Goal: Transaction & Acquisition: Book appointment/travel/reservation

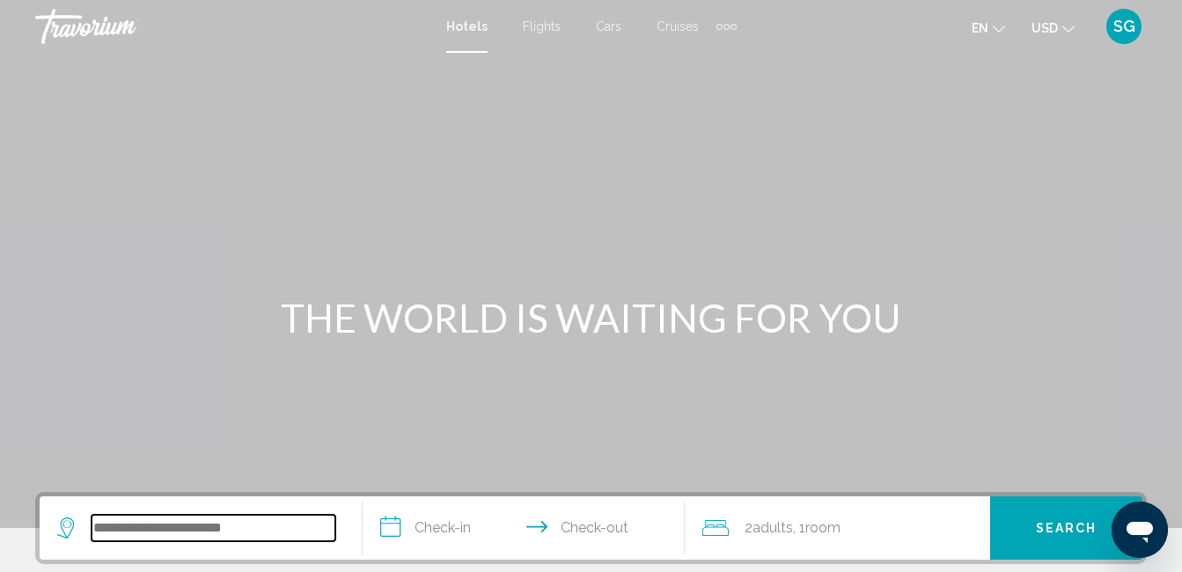
click at [128, 531] on input "Search widget" at bounding box center [213, 528] width 244 height 26
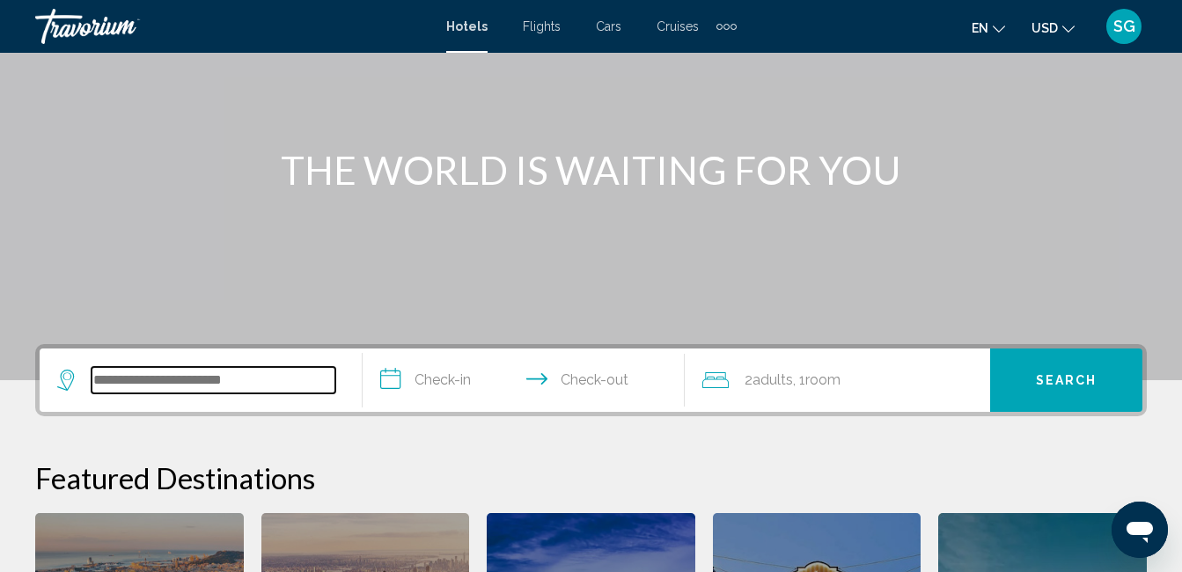
scroll to position [435, 0]
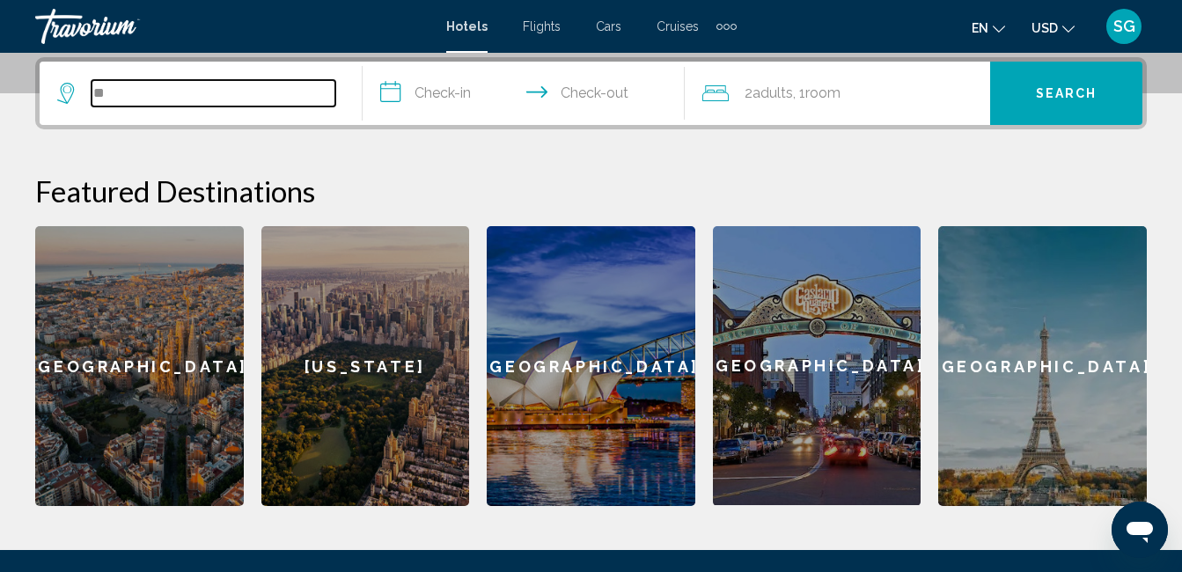
type input "*"
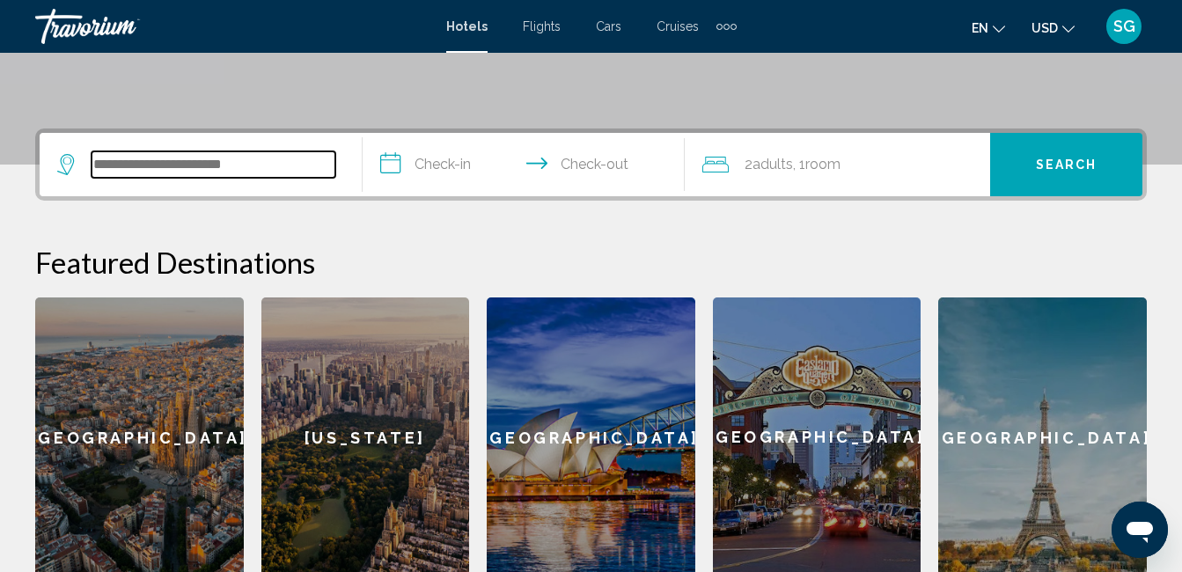
scroll to position [364, 0]
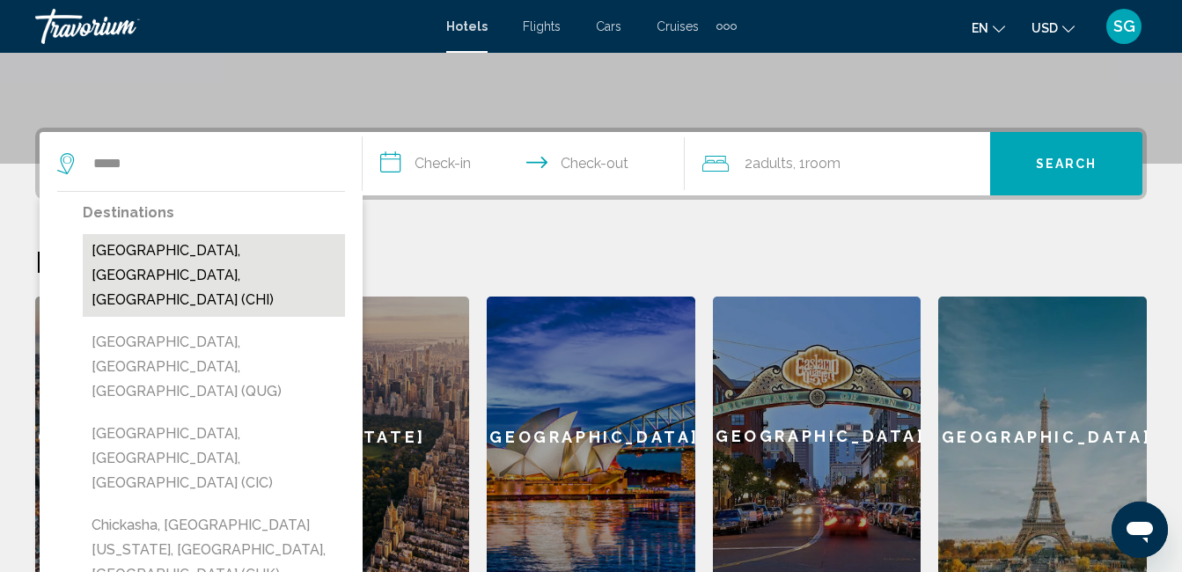
click at [231, 244] on button "[GEOGRAPHIC_DATA], [GEOGRAPHIC_DATA], [GEOGRAPHIC_DATA] (CHI)" at bounding box center [214, 275] width 262 height 83
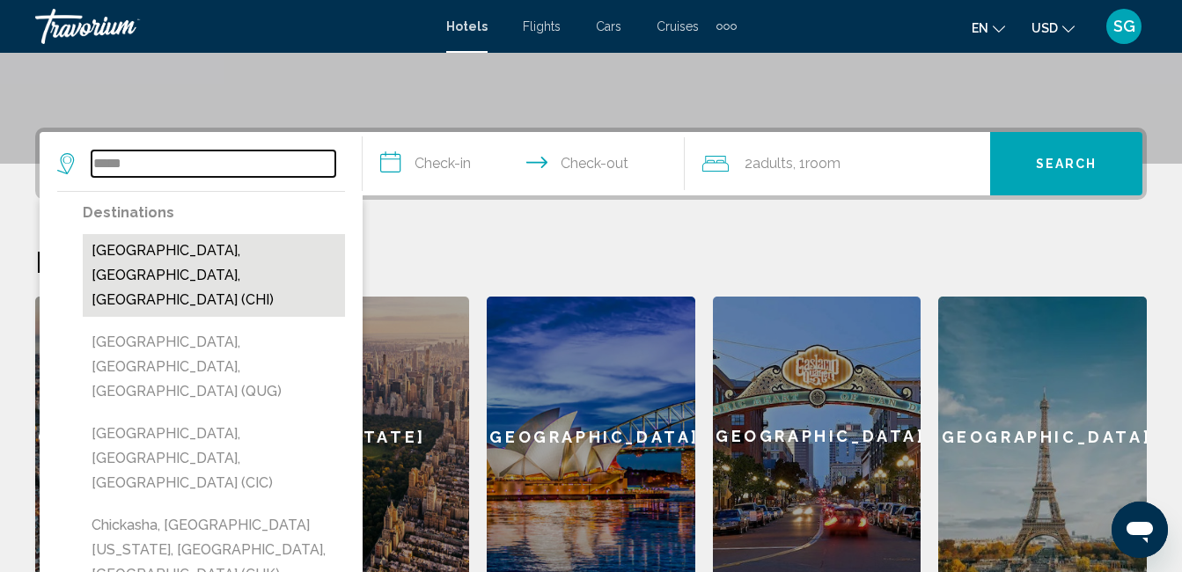
type input "**********"
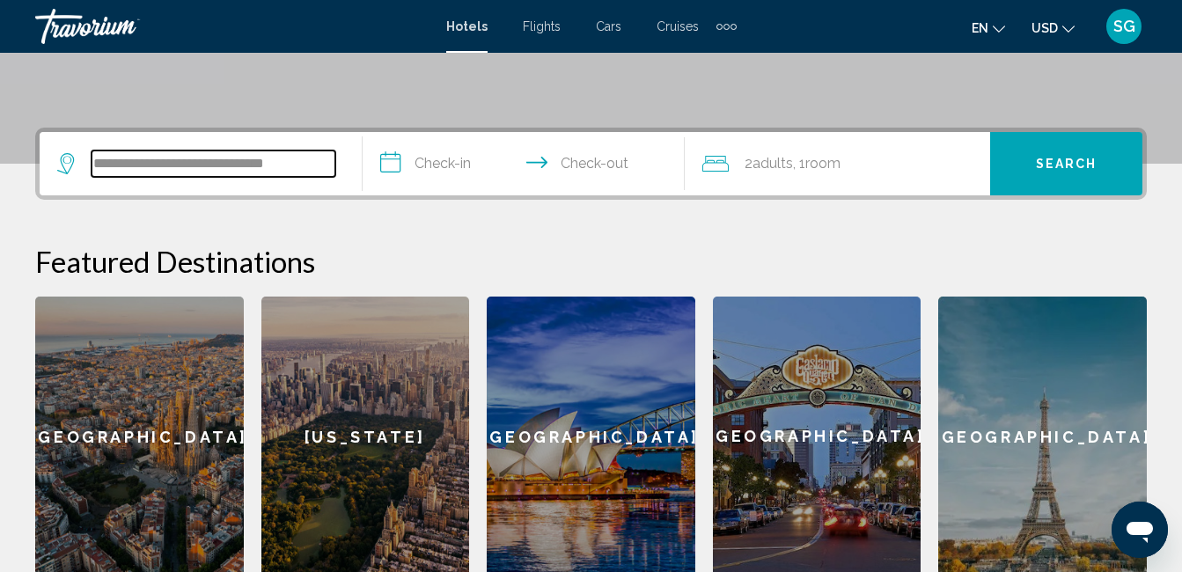
scroll to position [435, 0]
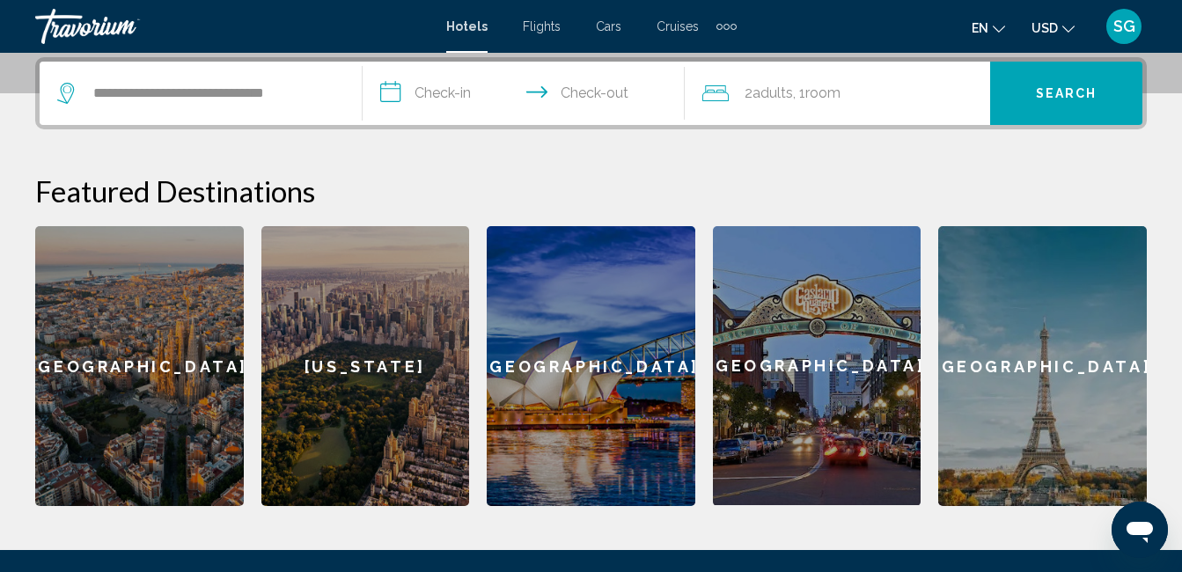
click at [435, 90] on input "**********" at bounding box center [527, 96] width 330 height 69
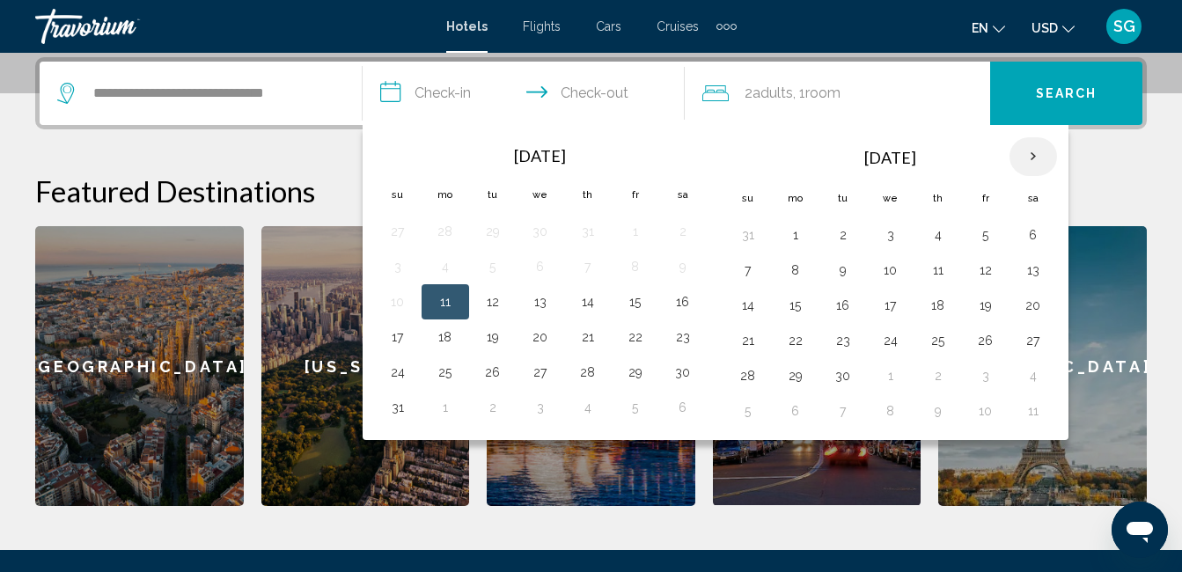
click at [1034, 150] on th "Next month" at bounding box center [1033, 156] width 48 height 39
click at [744, 311] on button "12" at bounding box center [748, 305] width 28 height 25
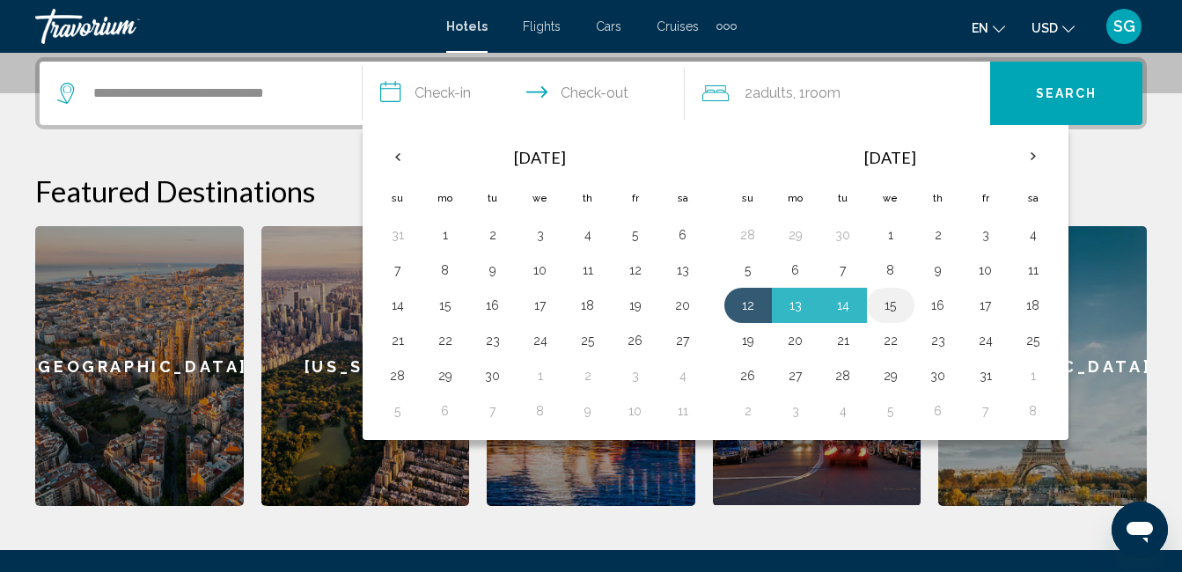
click at [889, 304] on button "15" at bounding box center [890, 305] width 28 height 25
type input "**********"
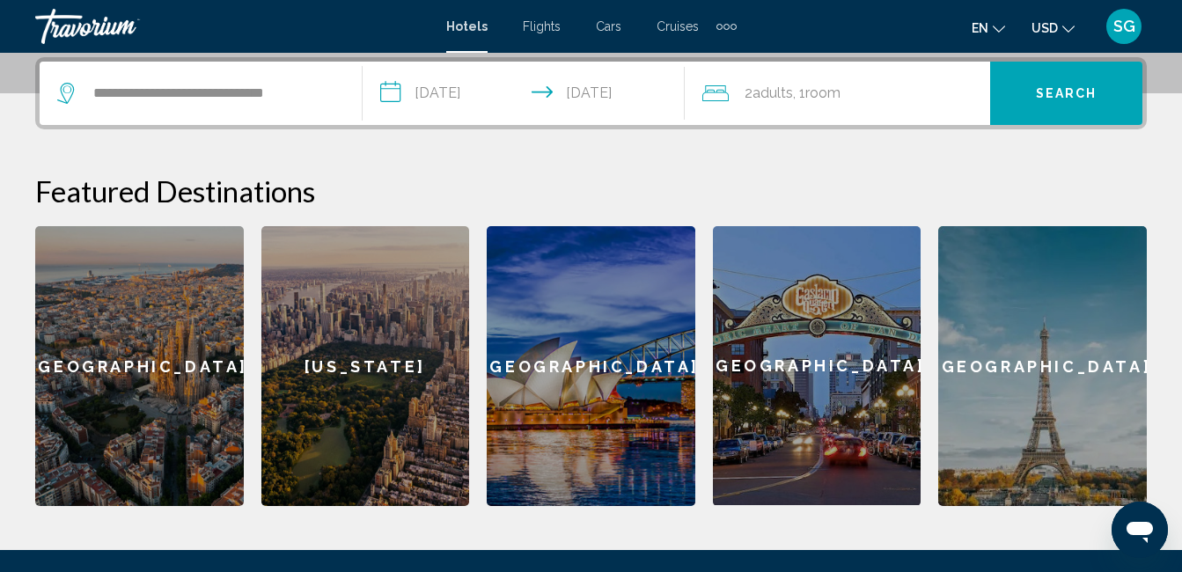
click at [1044, 91] on span "Search" at bounding box center [1066, 94] width 62 height 14
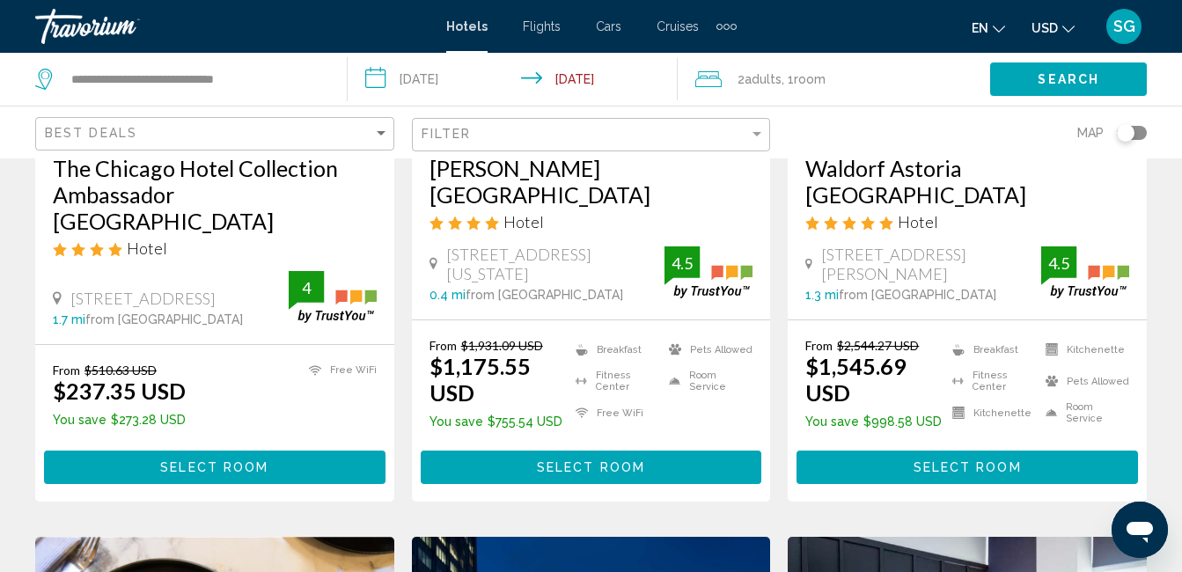
scroll to position [365, 0]
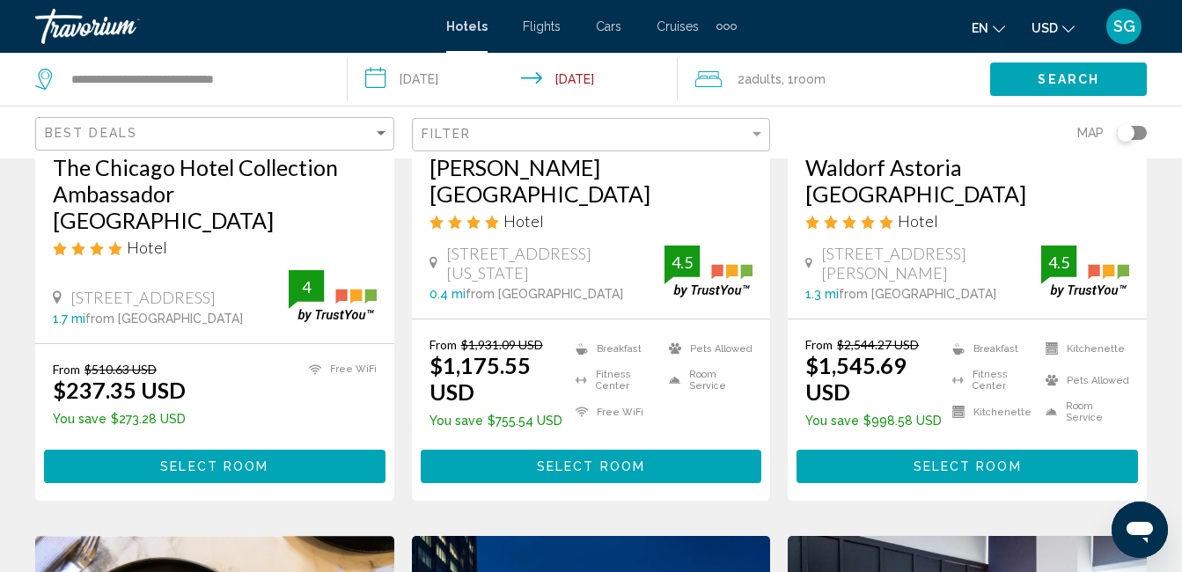
click at [214, 311] on span "from [GEOGRAPHIC_DATA]" at bounding box center [163, 318] width 157 height 14
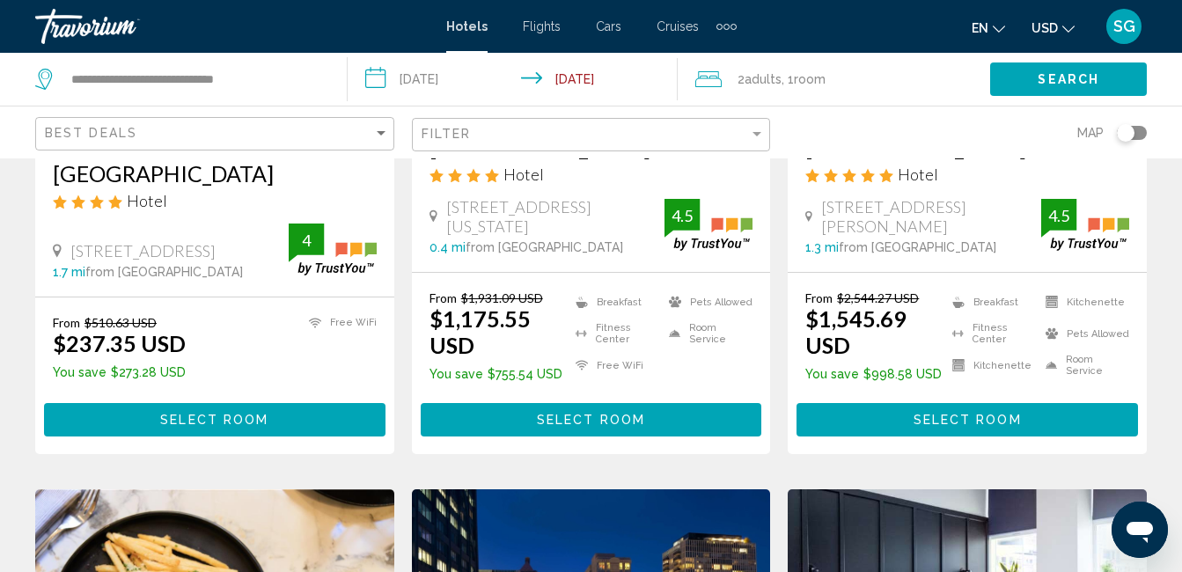
scroll to position [411, 0]
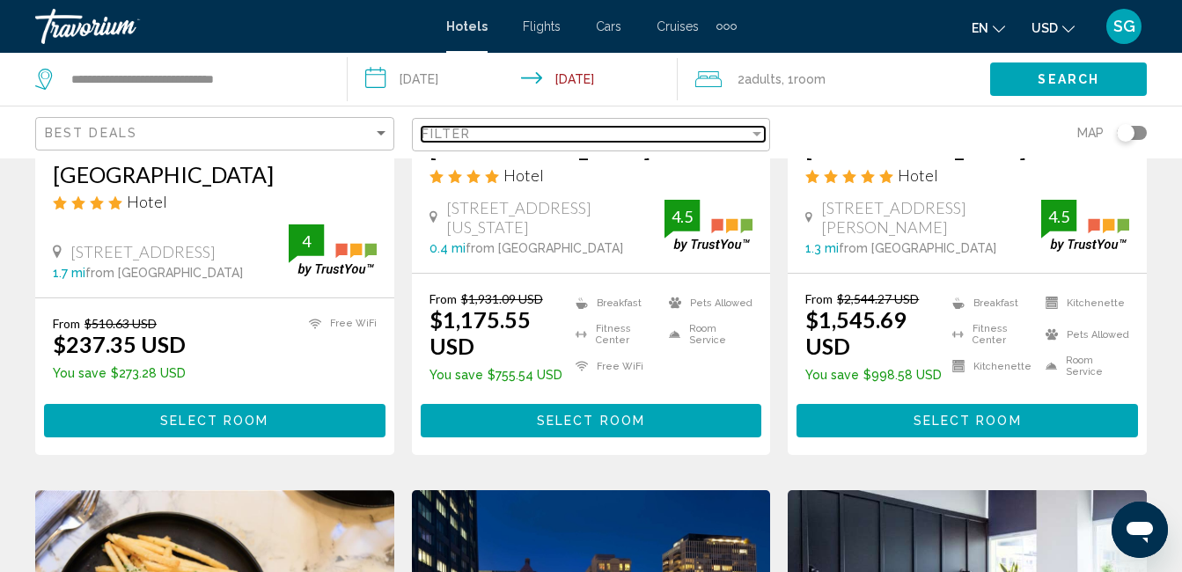
click at [757, 130] on div "Filter" at bounding box center [757, 134] width 16 height 14
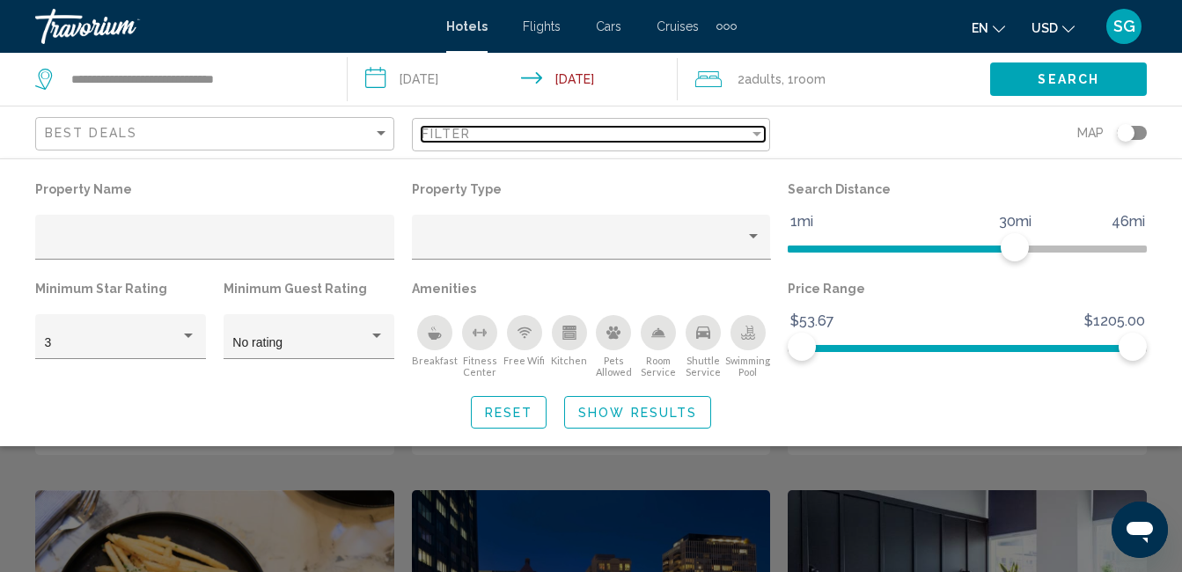
click at [596, 132] on div "Filter" at bounding box center [585, 134] width 328 height 14
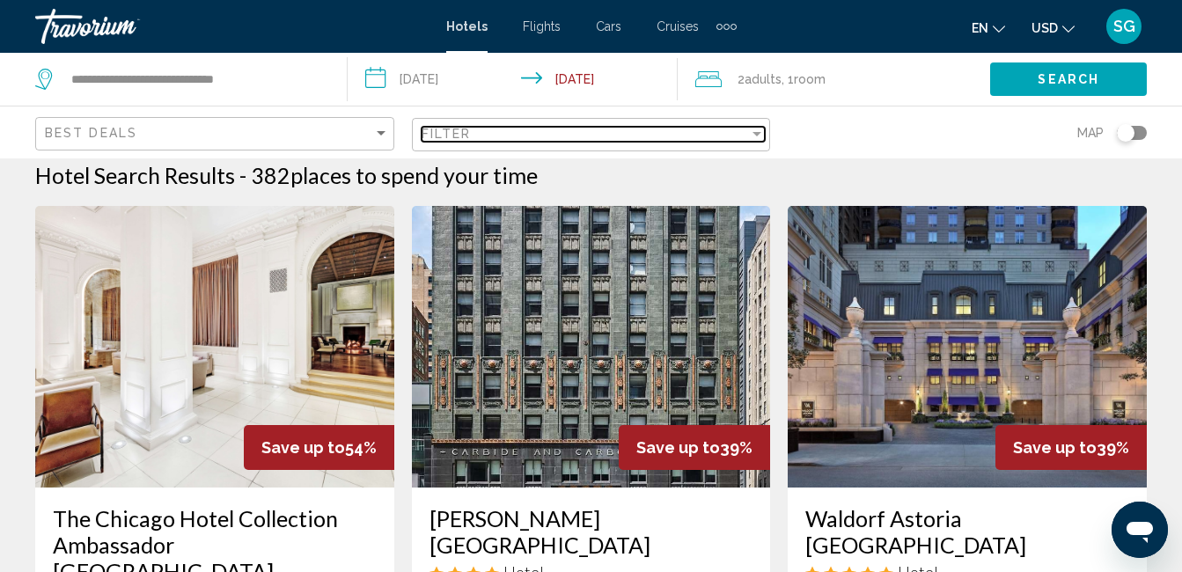
scroll to position [13, 0]
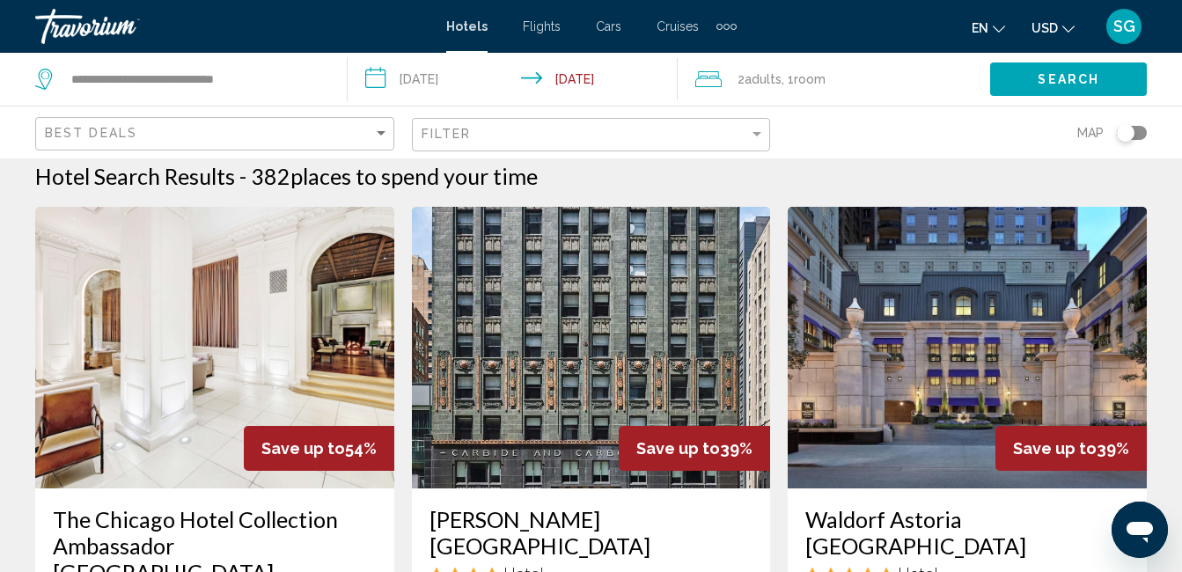
click at [395, 7] on mat-toolbar "Hotels Flights Cars Cruises Activities Hotels Flights Cars Cruises Activities e…" at bounding box center [591, 26] width 1182 height 53
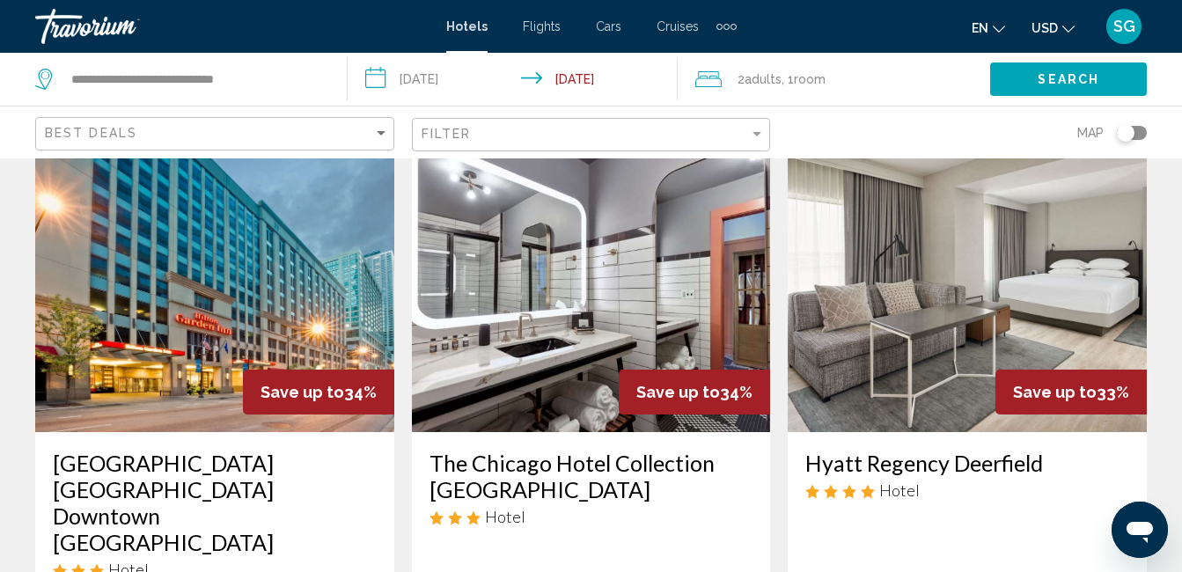
scroll to position [1407, 0]
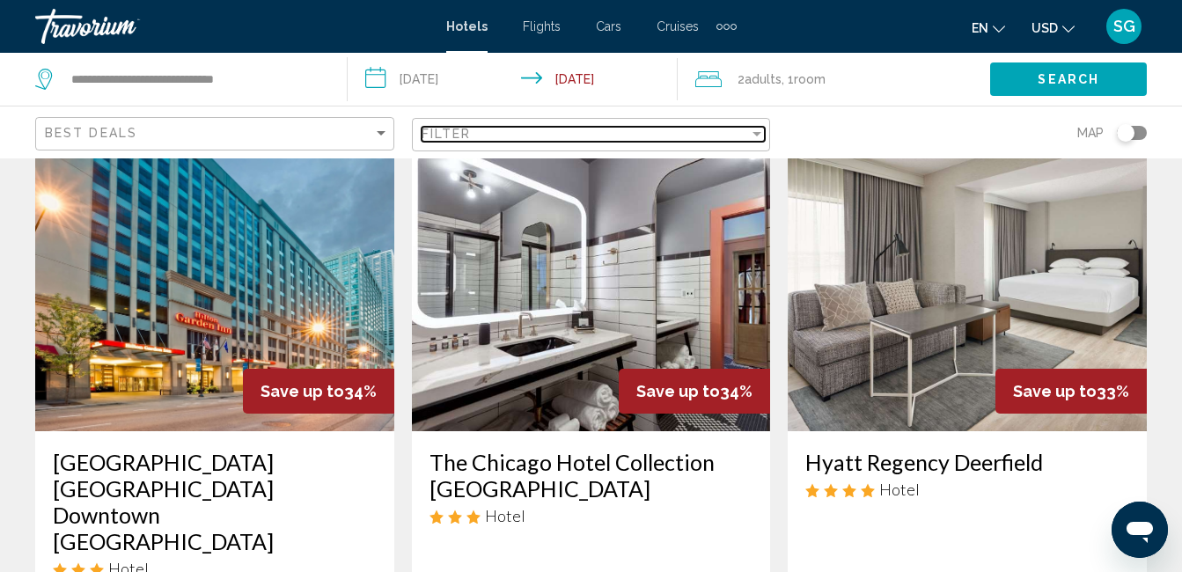
click at [758, 136] on div "Filter" at bounding box center [757, 134] width 16 height 14
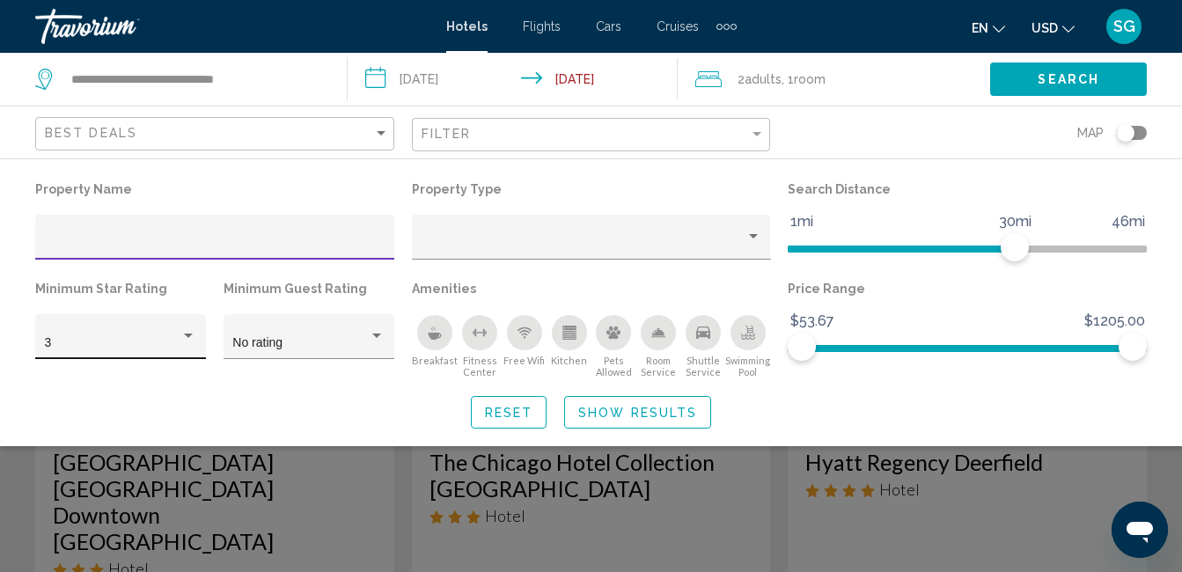
click at [187, 336] on div "Hotel Filters" at bounding box center [188, 335] width 9 height 4
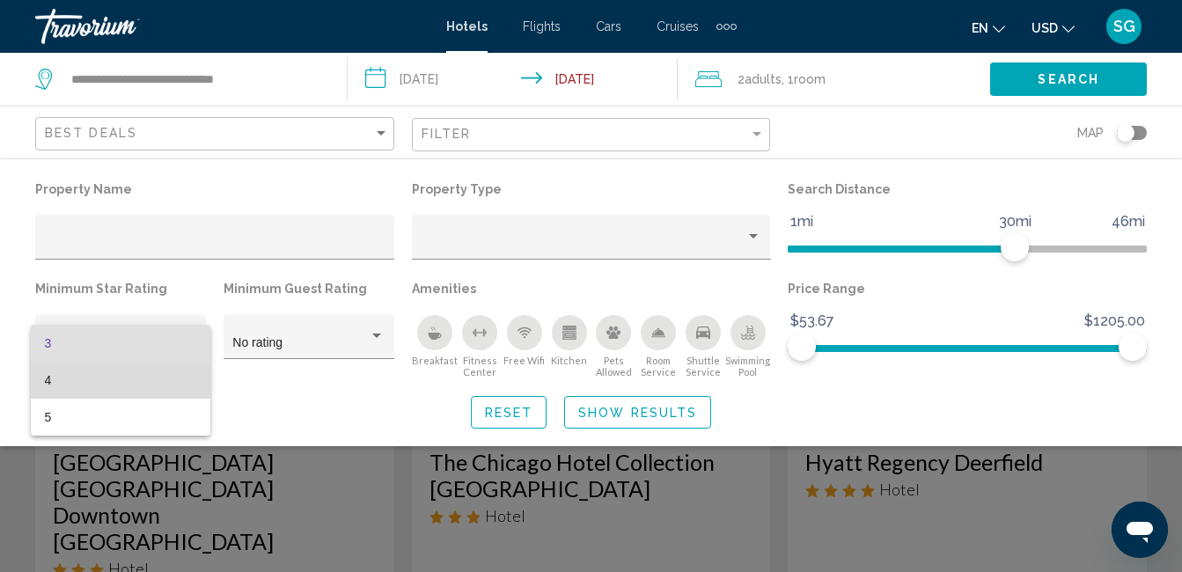
click at [109, 384] on span "4" at bounding box center [121, 380] width 152 height 37
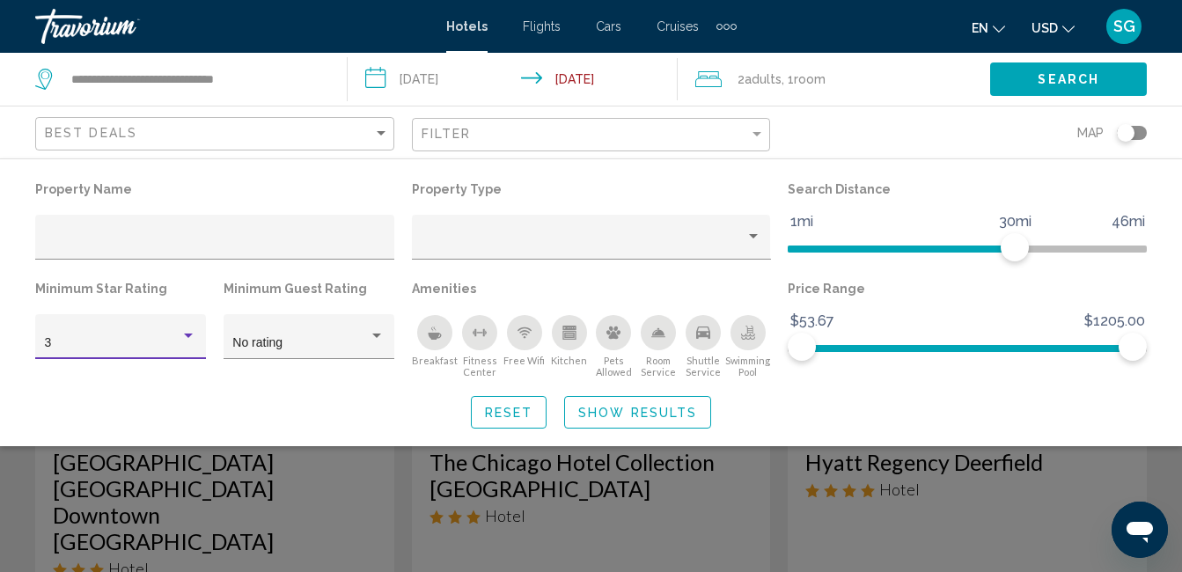
click at [109, 384] on div "Property Name Property Type Search Distance 1mi 46mi 30mi Minimum Star Rating 3…" at bounding box center [591, 303] width 1182 height 252
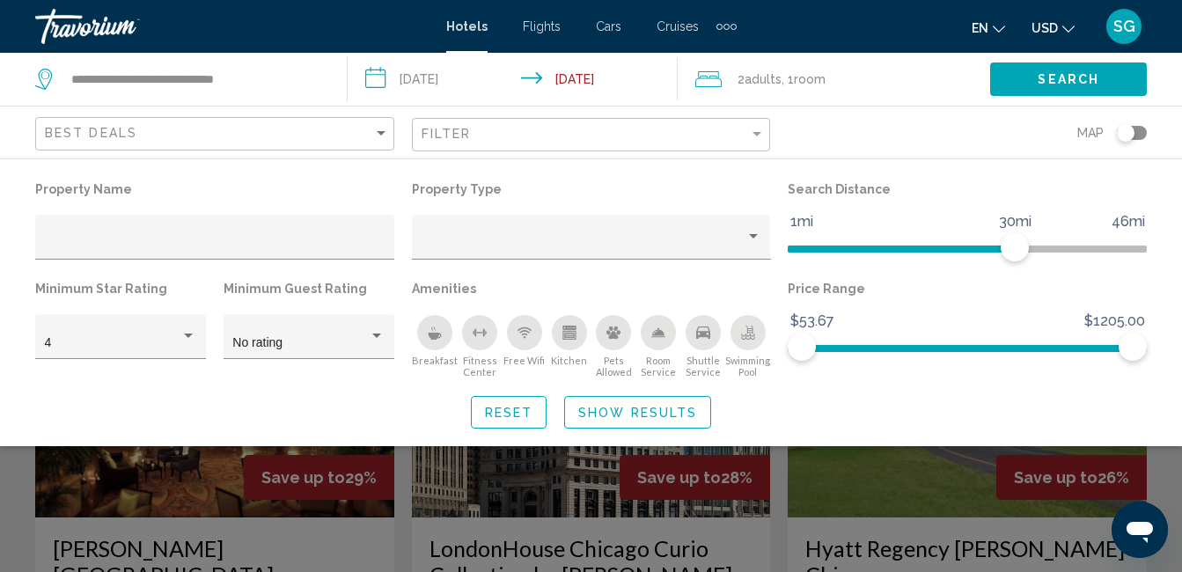
scroll to position [1443, 0]
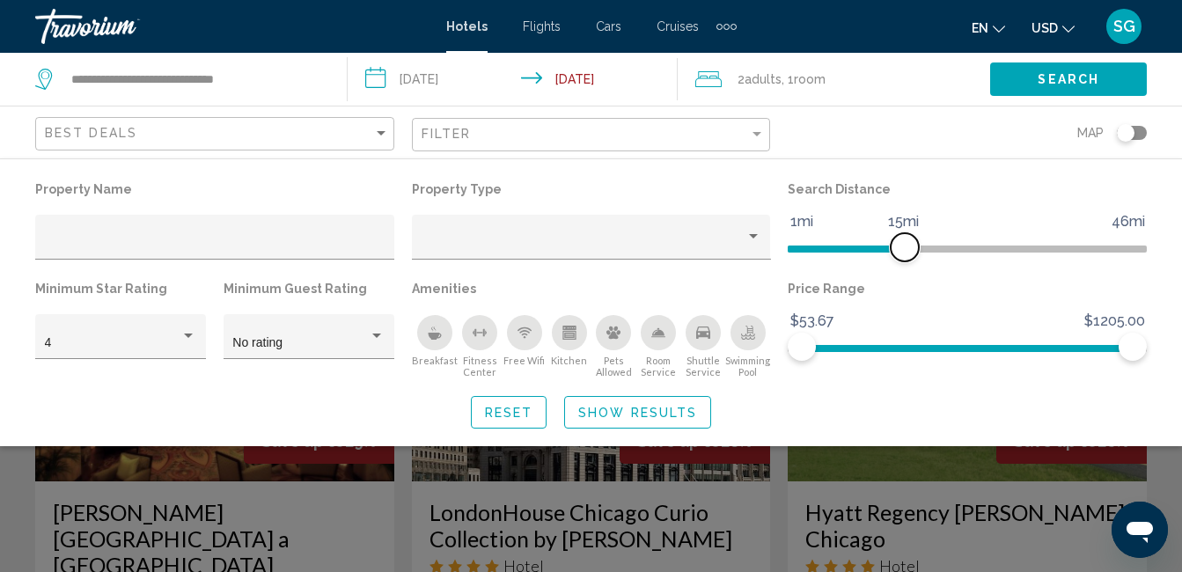
drag, startPoint x: 1017, startPoint y: 245, endPoint x: 907, endPoint y: 282, distance: 116.0
click at [907, 282] on div "Property Name Property Type Search Distance 1mi 46mi 15mi Minimum Star Rating 4…" at bounding box center [590, 277] width 1129 height 201
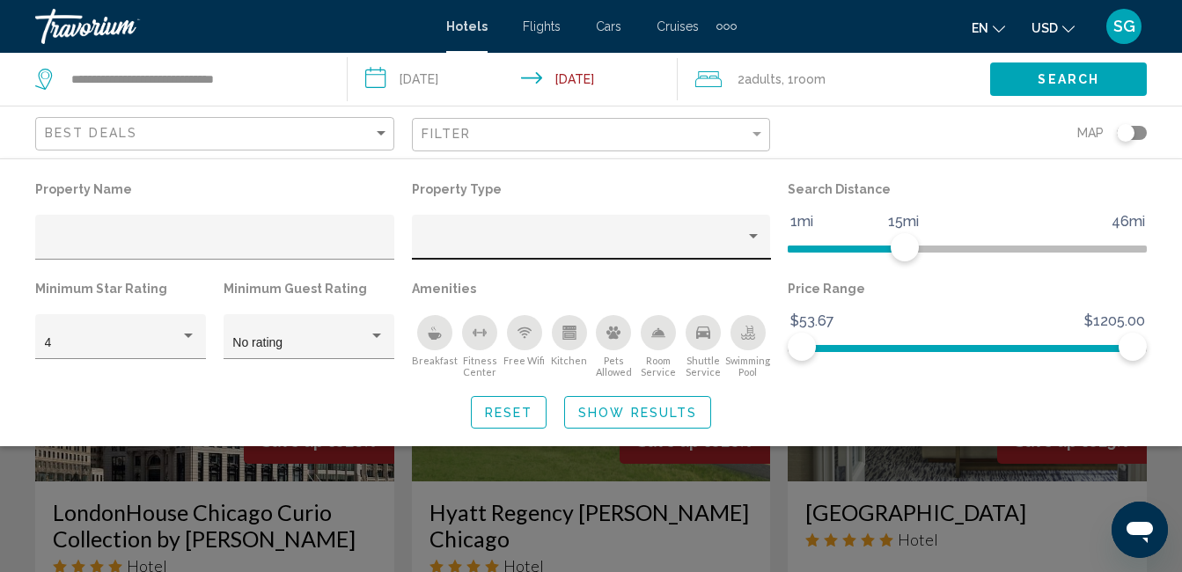
click at [614, 236] on div "Hotel Filters" at bounding box center [591, 242] width 340 height 36
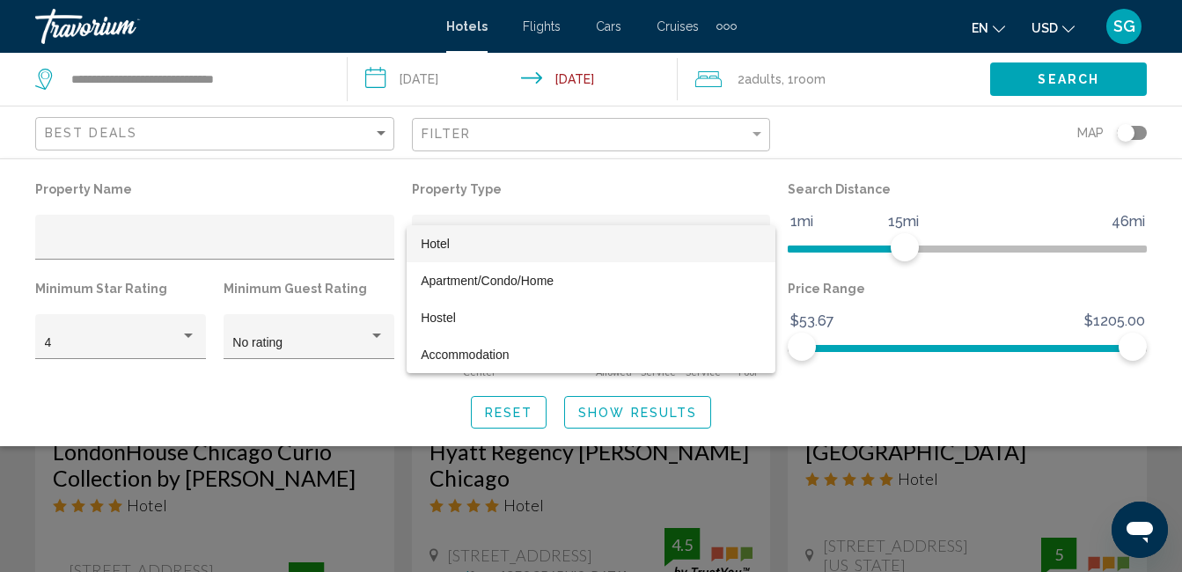
scroll to position [1504, 0]
click at [320, 399] on div at bounding box center [591, 286] width 1182 height 572
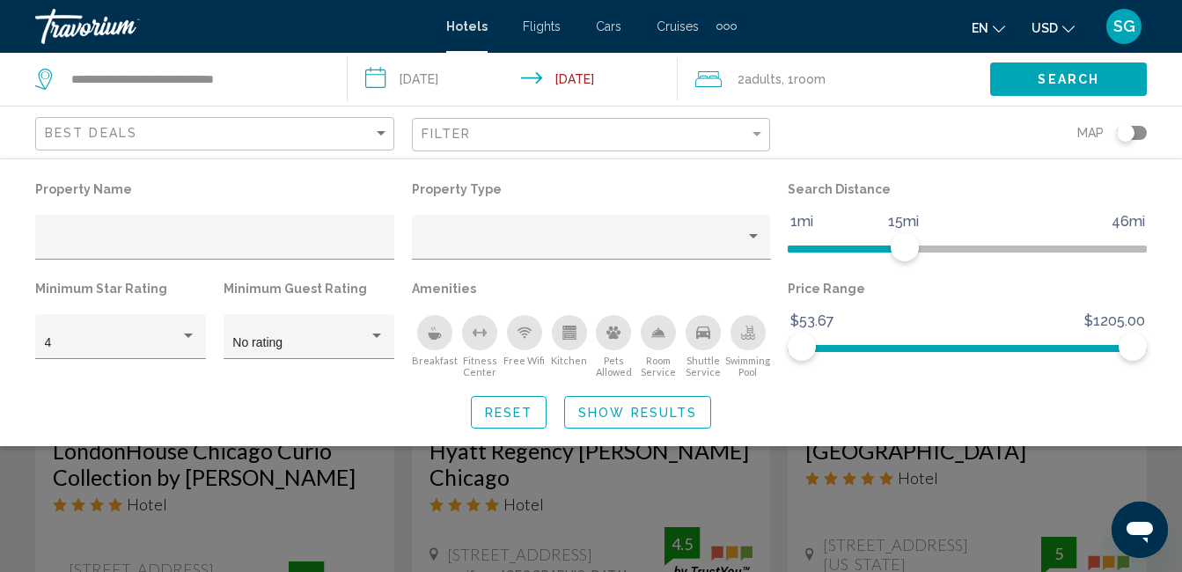
click at [1140, 132] on div "Toggle map" at bounding box center [1131, 133] width 30 height 14
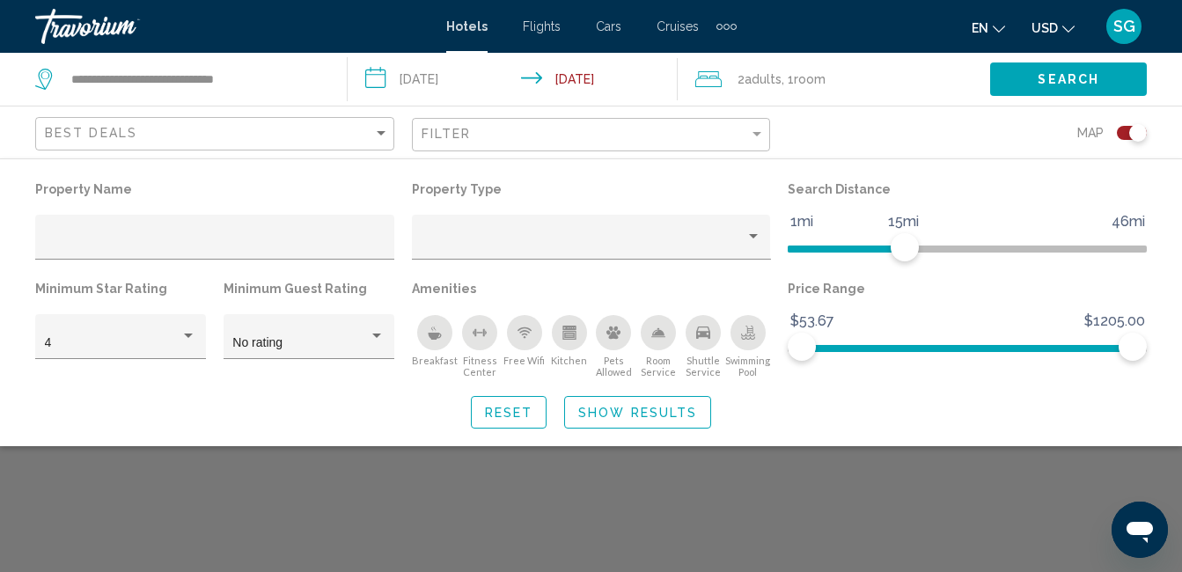
scroll to position [0, 0]
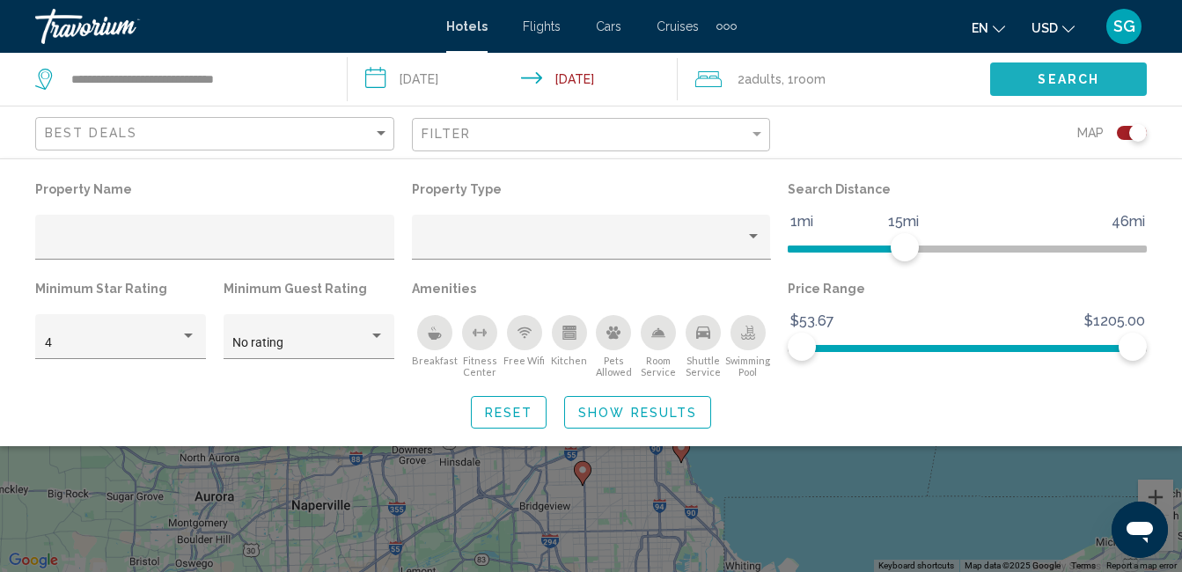
click at [1050, 78] on span "Search" at bounding box center [1068, 80] width 62 height 14
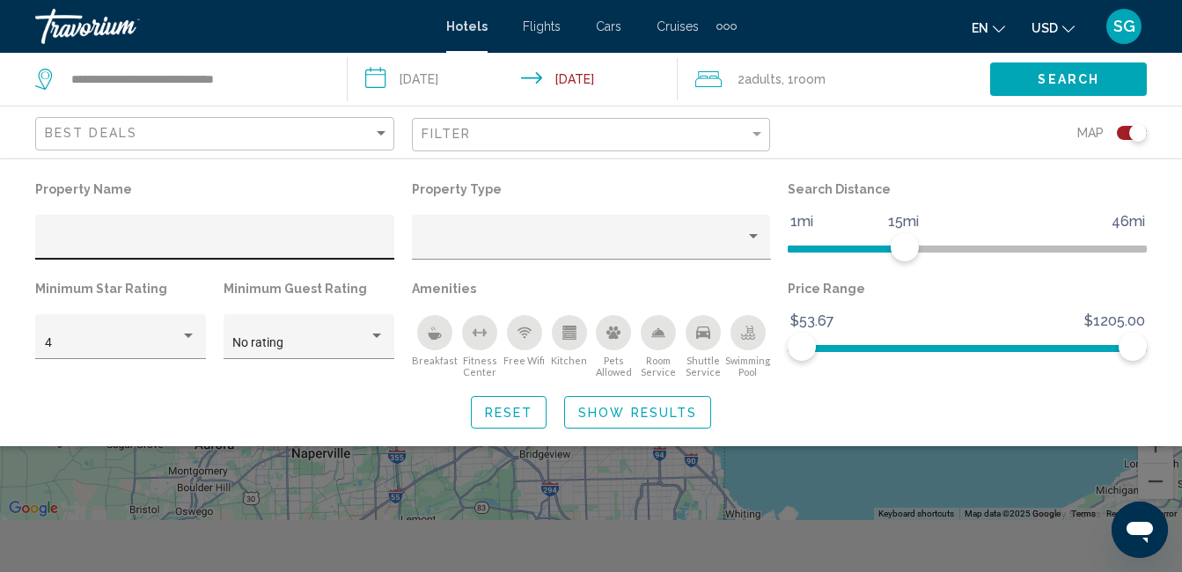
scroll to position [48, 0]
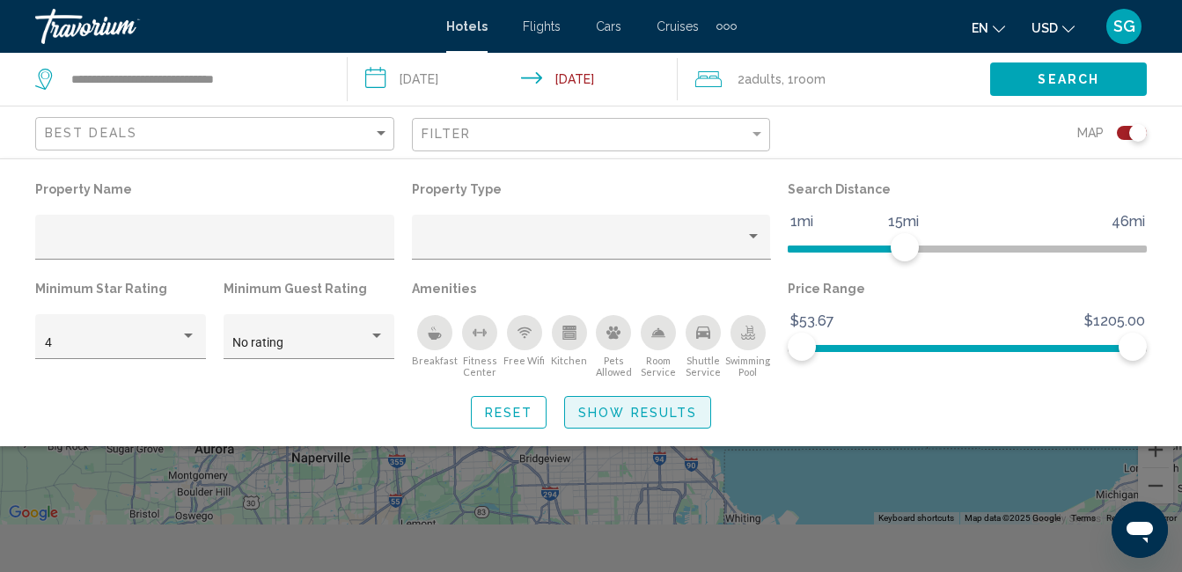
click at [637, 416] on span "Show Results" at bounding box center [637, 413] width 119 height 14
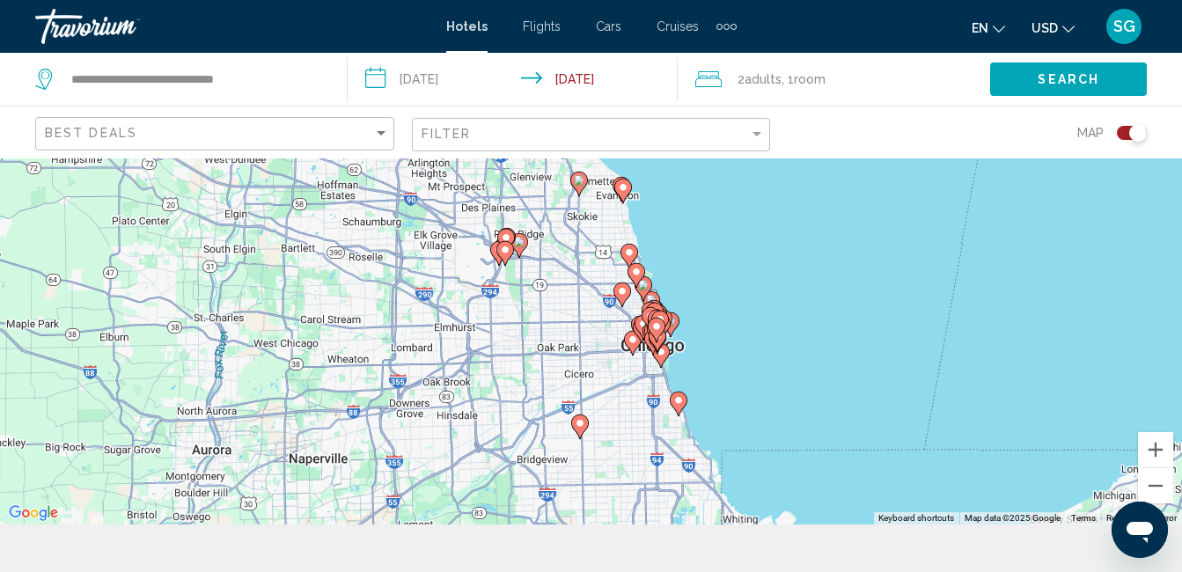
click at [1123, 133] on div "Toggle map" at bounding box center [1131, 133] width 30 height 14
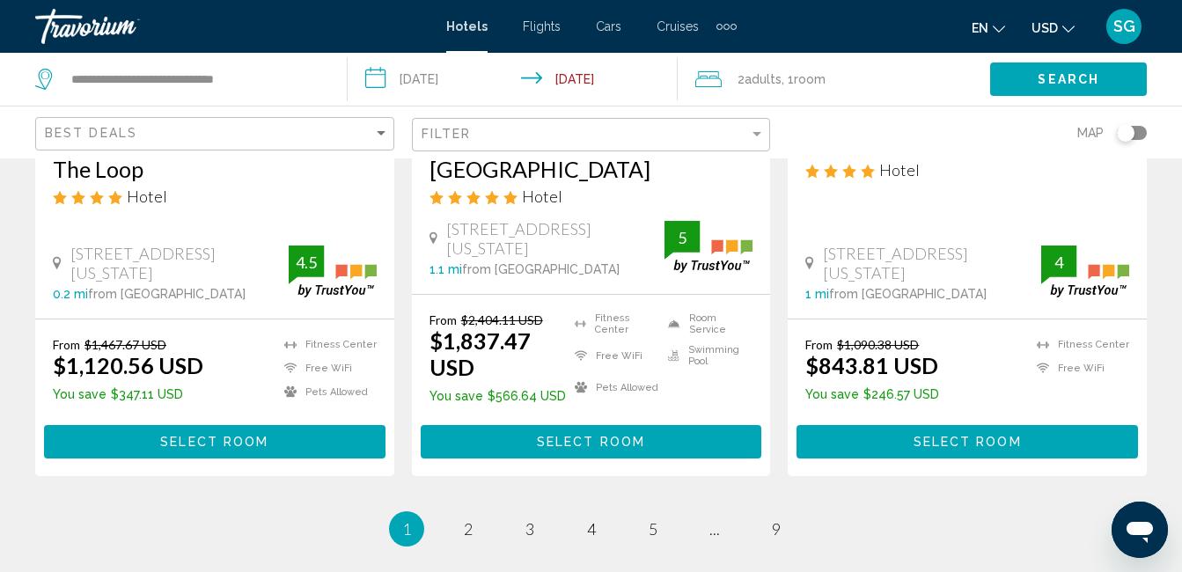
scroll to position [2505, 0]
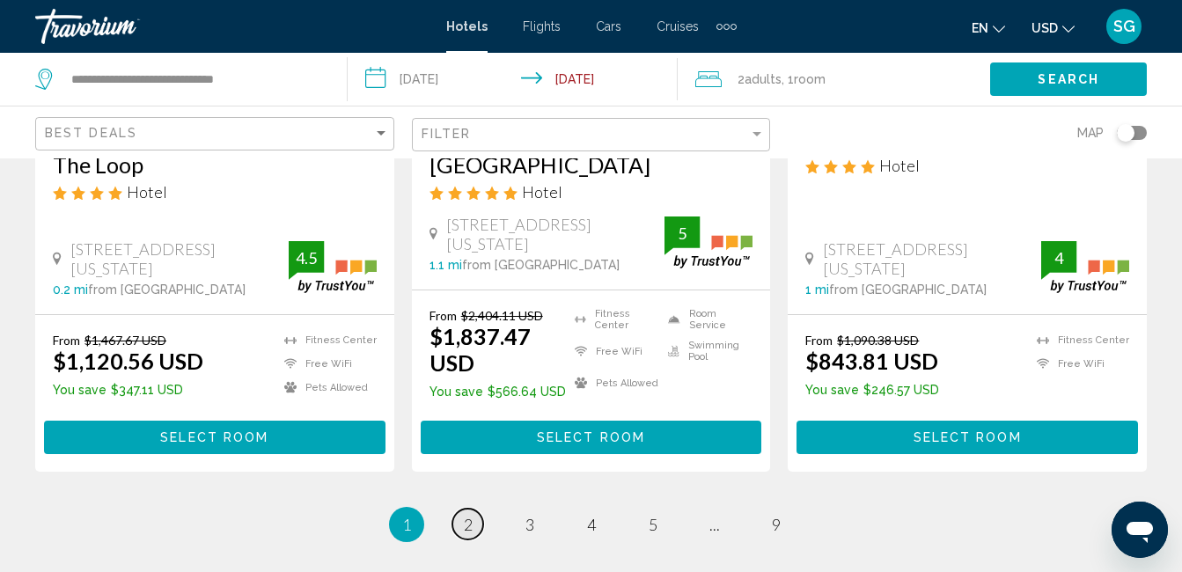
click at [470, 515] on span "2" at bounding box center [468, 524] width 9 height 19
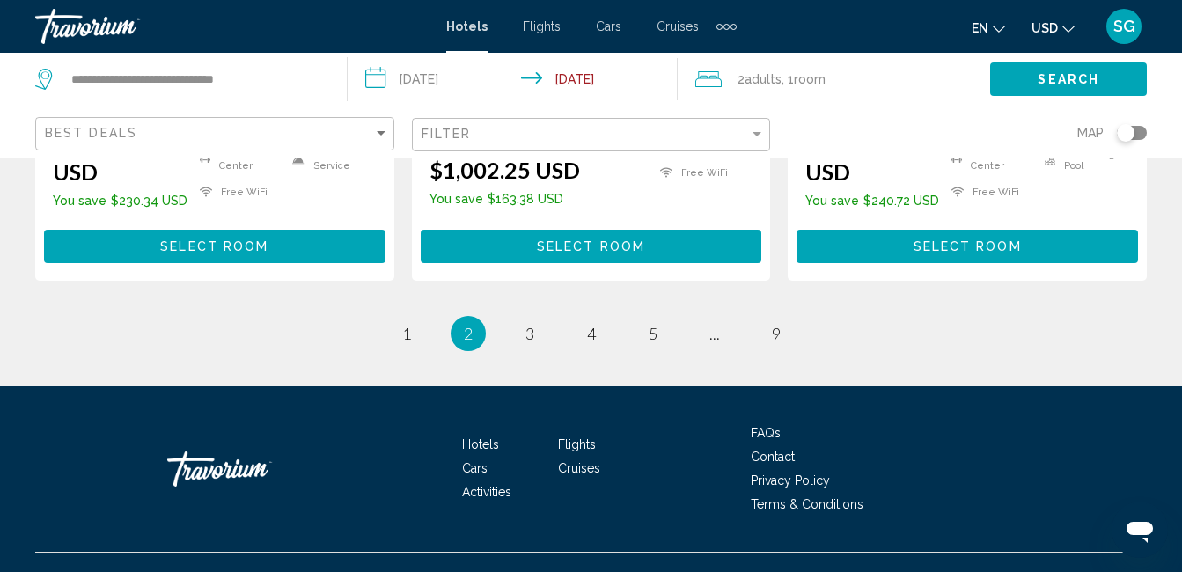
scroll to position [2657, 0]
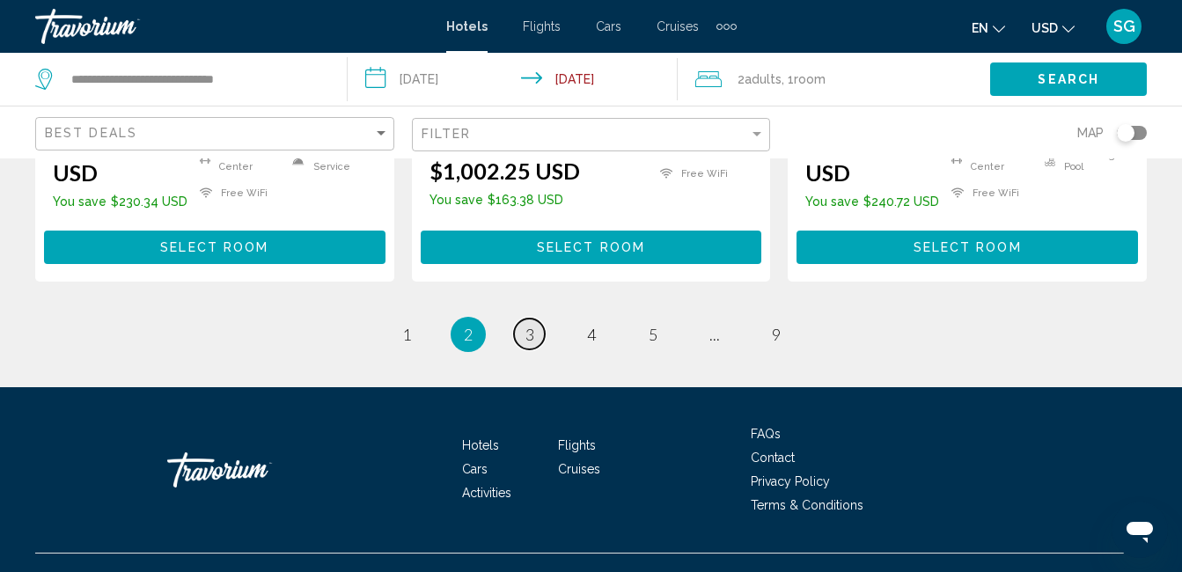
click at [541, 318] on link "page 3" at bounding box center [529, 333] width 31 height 31
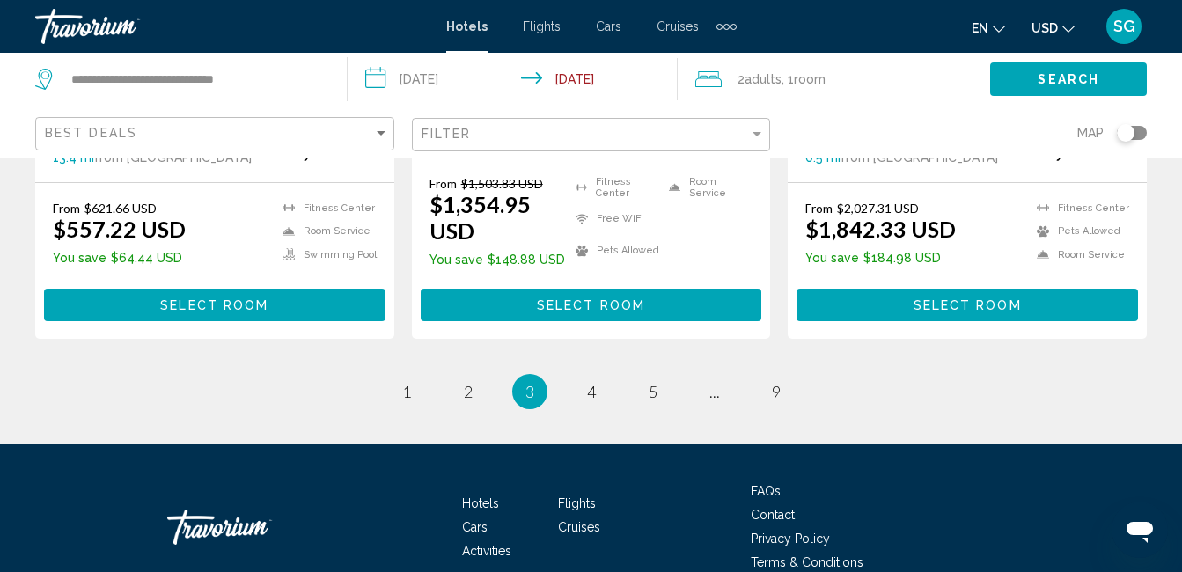
scroll to position [2654, 0]
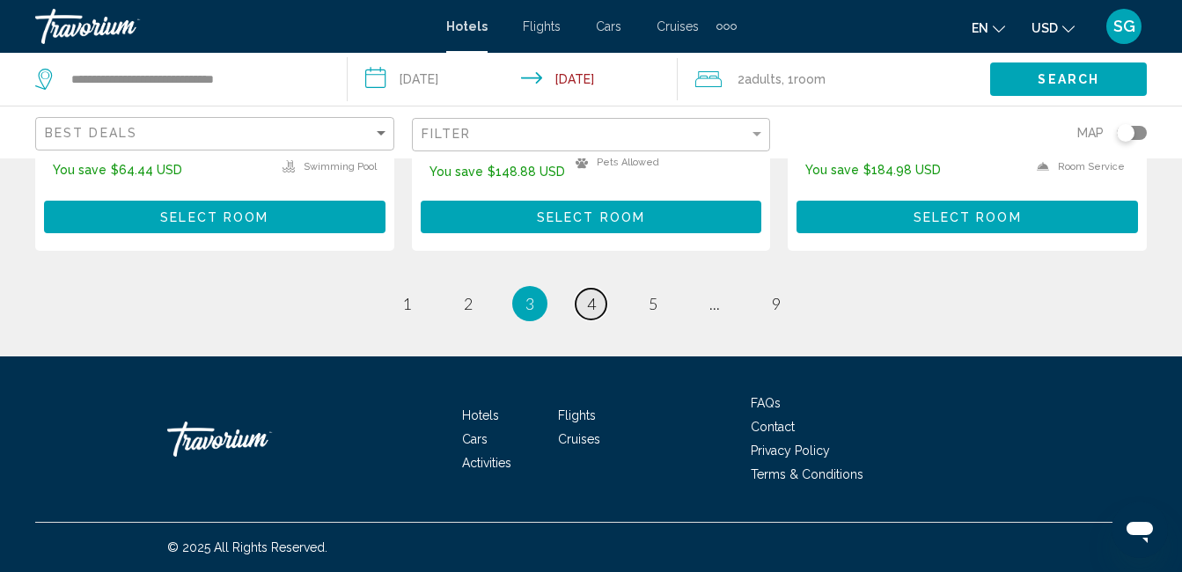
click at [588, 307] on span "4" at bounding box center [591, 303] width 9 height 19
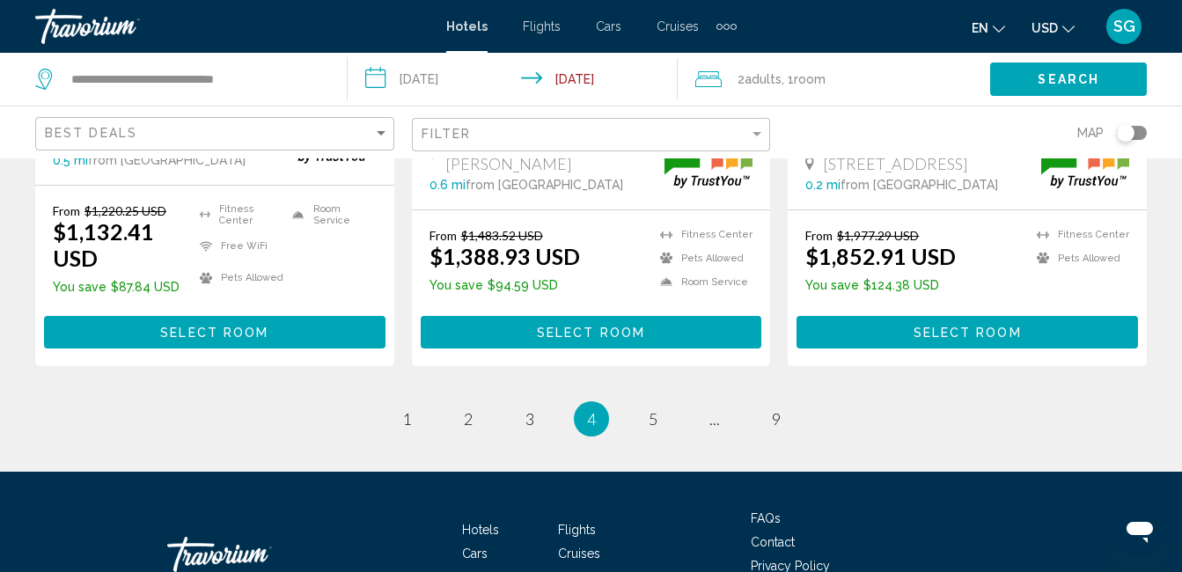
scroll to position [2601, 0]
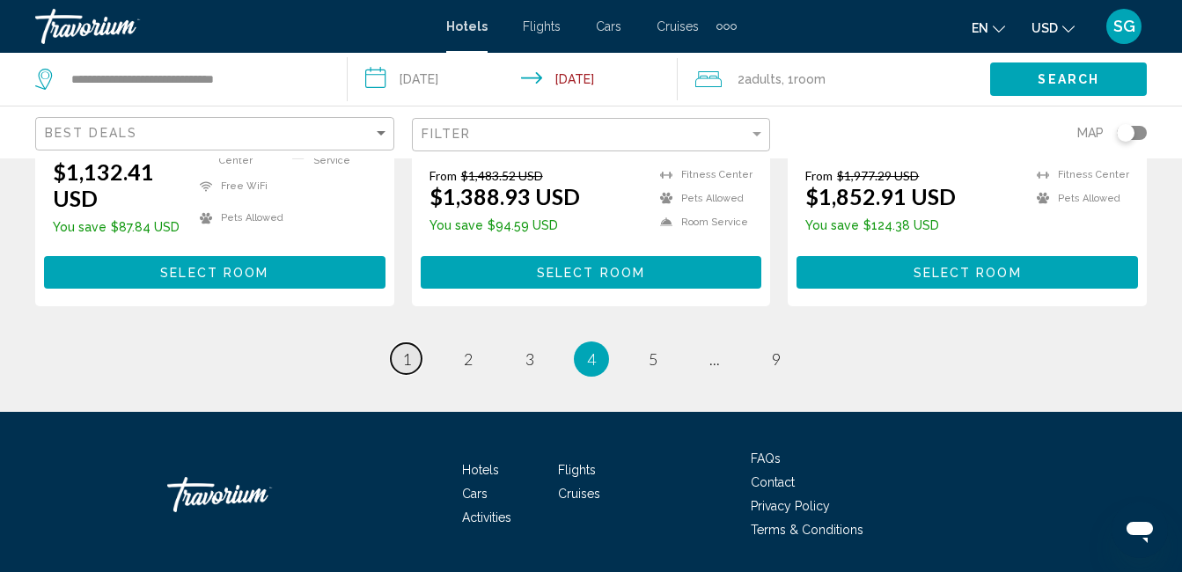
click at [408, 349] on span "1" at bounding box center [406, 358] width 9 height 19
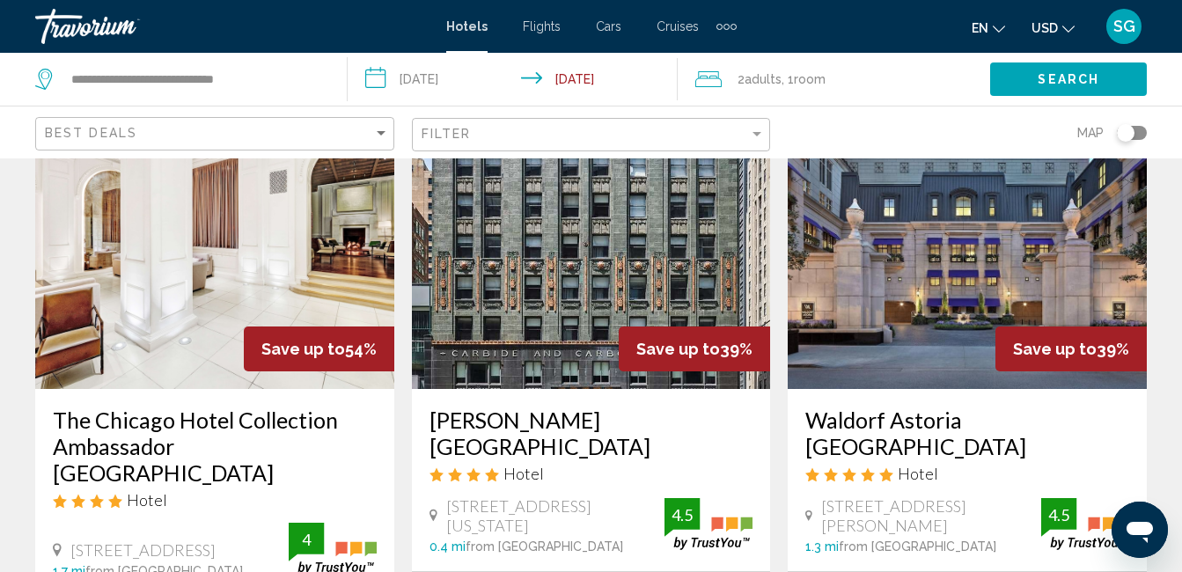
scroll to position [111, 0]
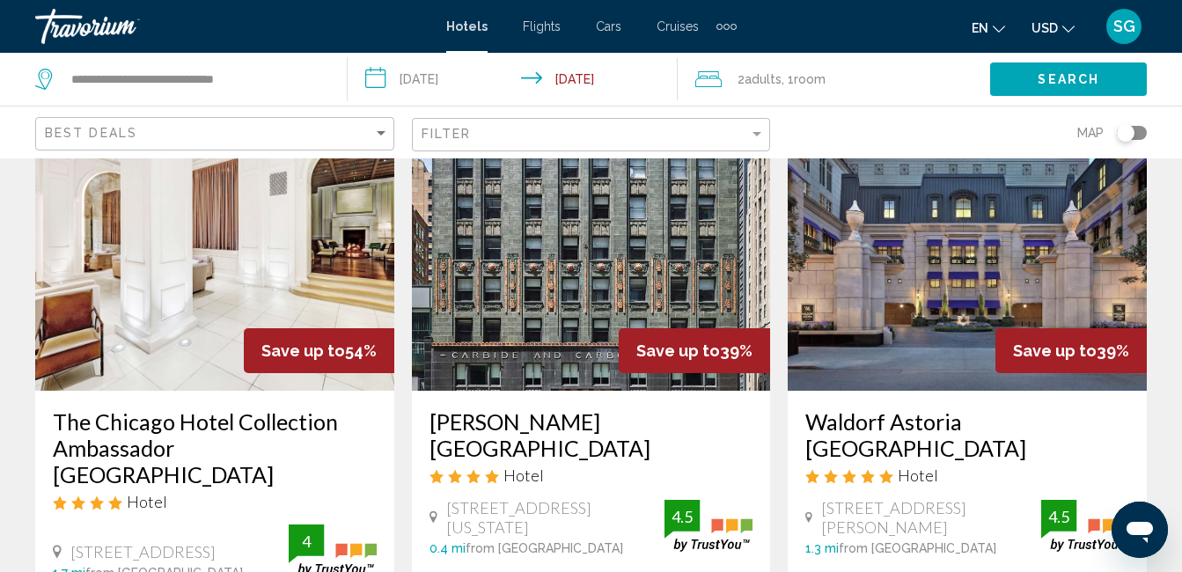
click at [175, 236] on img "Main content" at bounding box center [214, 250] width 359 height 282
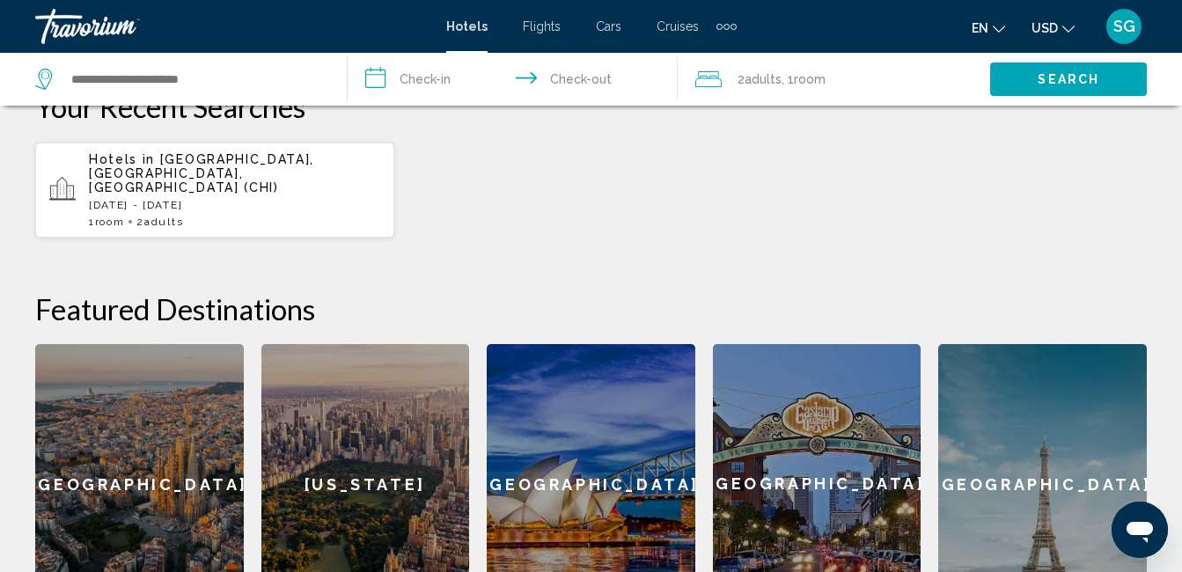
scroll to position [518, 0]
